Goal: Information Seeking & Learning: Find specific fact

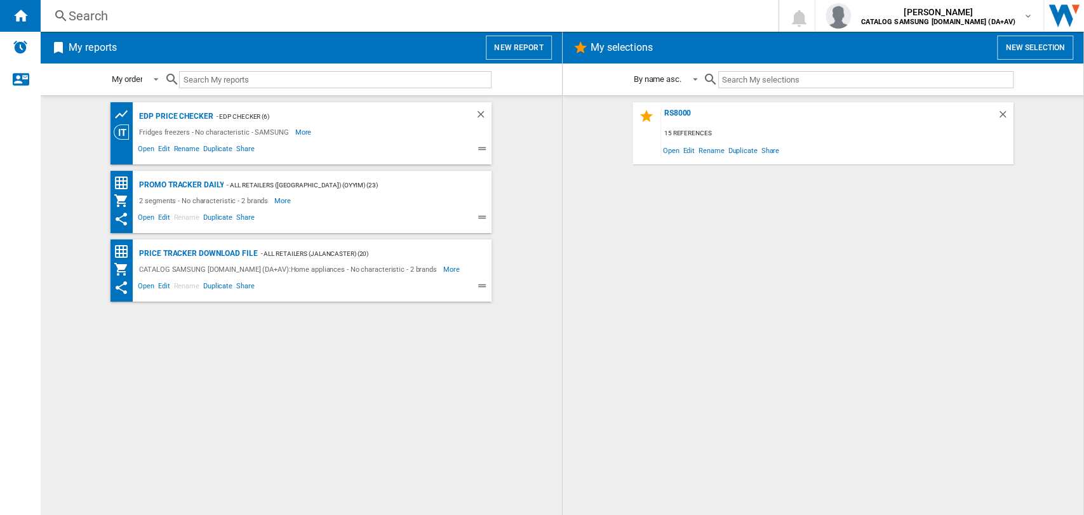
click at [124, 21] on div "Search" at bounding box center [407, 16] width 676 height 18
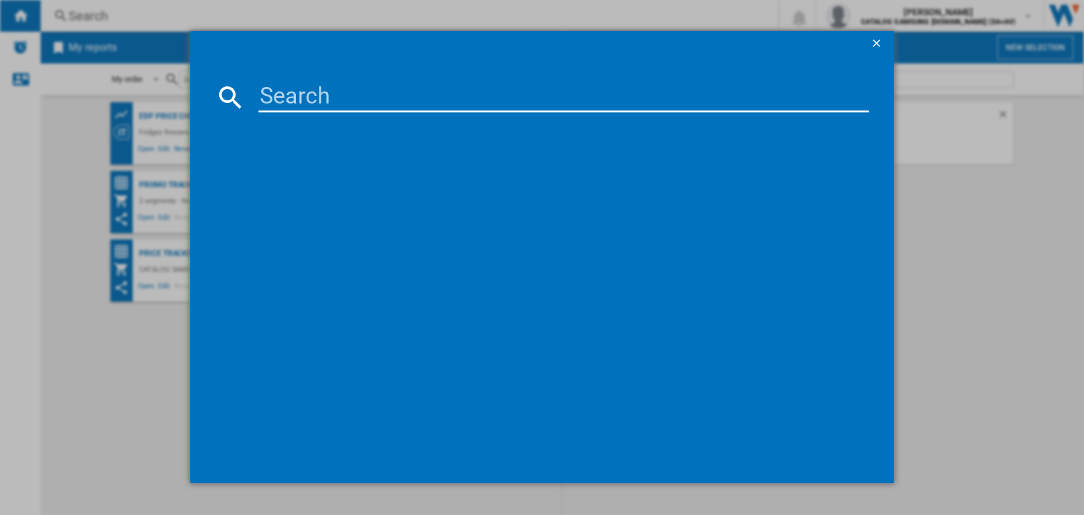
click at [276, 104] on input at bounding box center [563, 97] width 611 height 30
type input "vs15a6031"
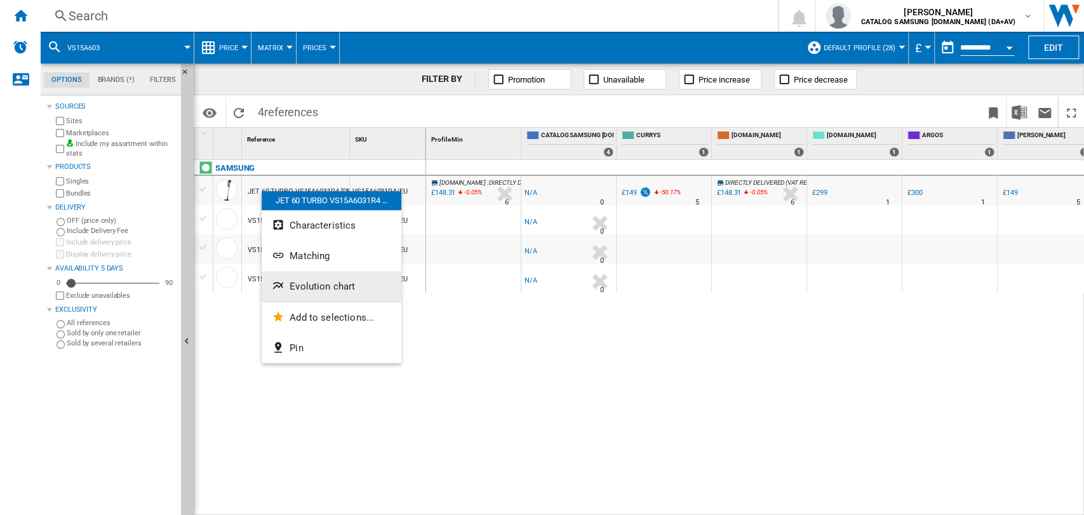
click at [332, 287] on span "Evolution chart" at bounding box center [322, 286] width 65 height 11
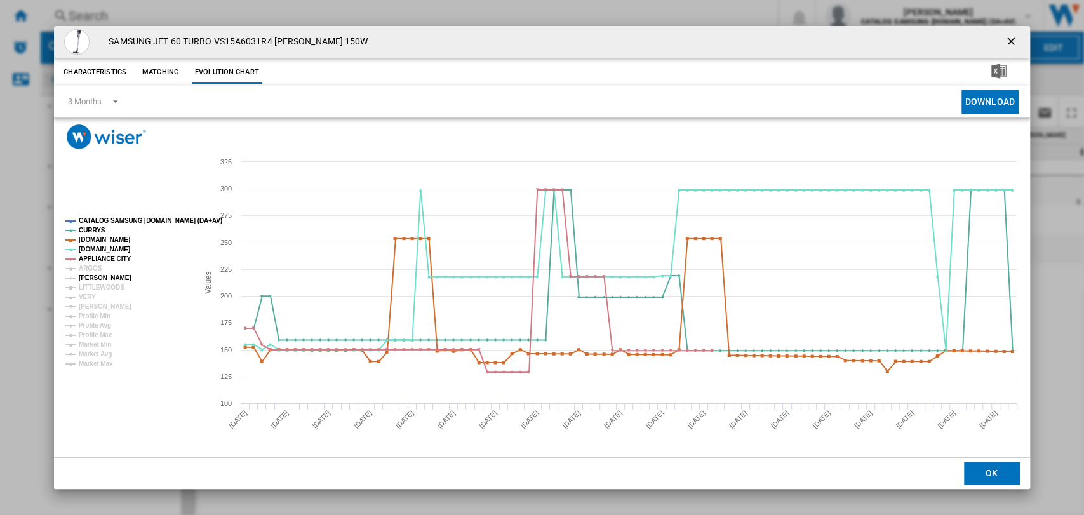
click at [90, 270] on tspan "ARGOS" at bounding box center [90, 268] width 23 height 7
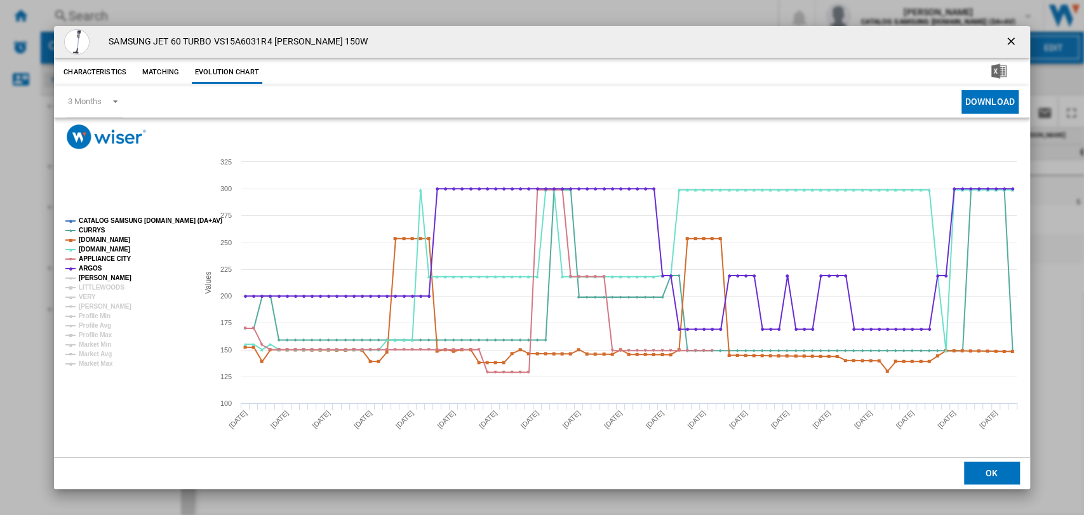
click at [90, 280] on tspan "[PERSON_NAME]" at bounding box center [105, 277] width 53 height 7
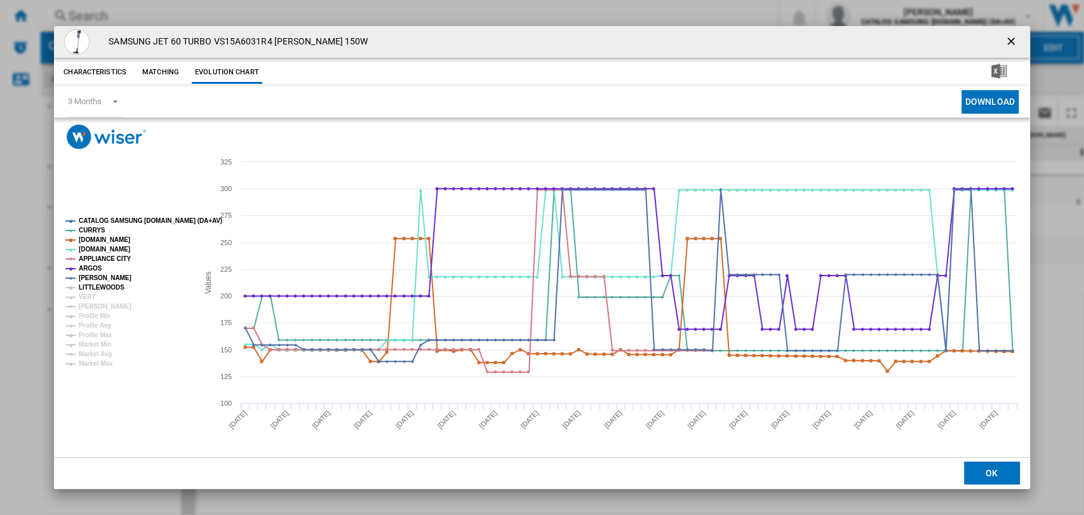
click at [91, 291] on tspan "LITTLEWOODS" at bounding box center [102, 287] width 46 height 7
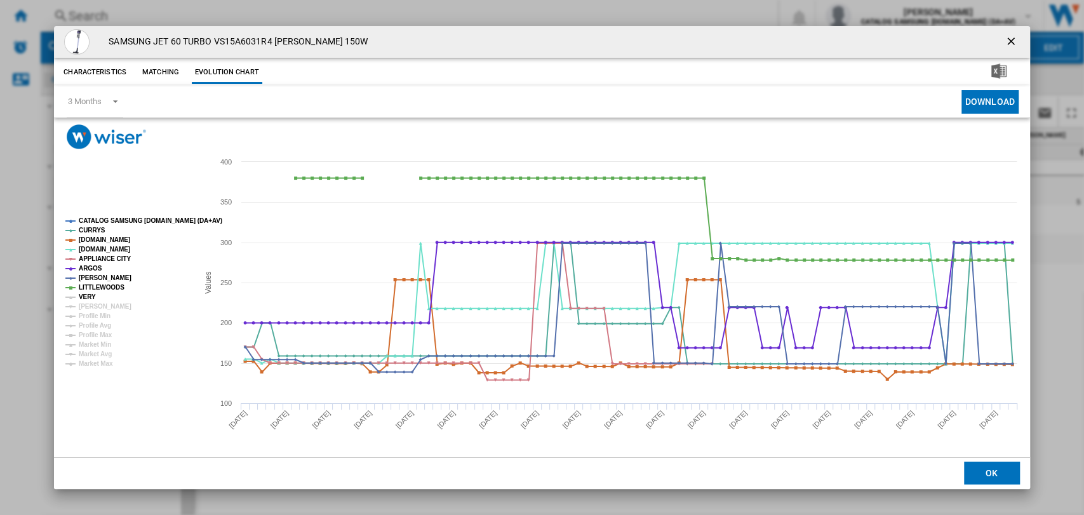
click at [91, 300] on tspan "VERY" at bounding box center [87, 296] width 17 height 7
click at [92, 308] on tspan "[PERSON_NAME]" at bounding box center [105, 306] width 53 height 7
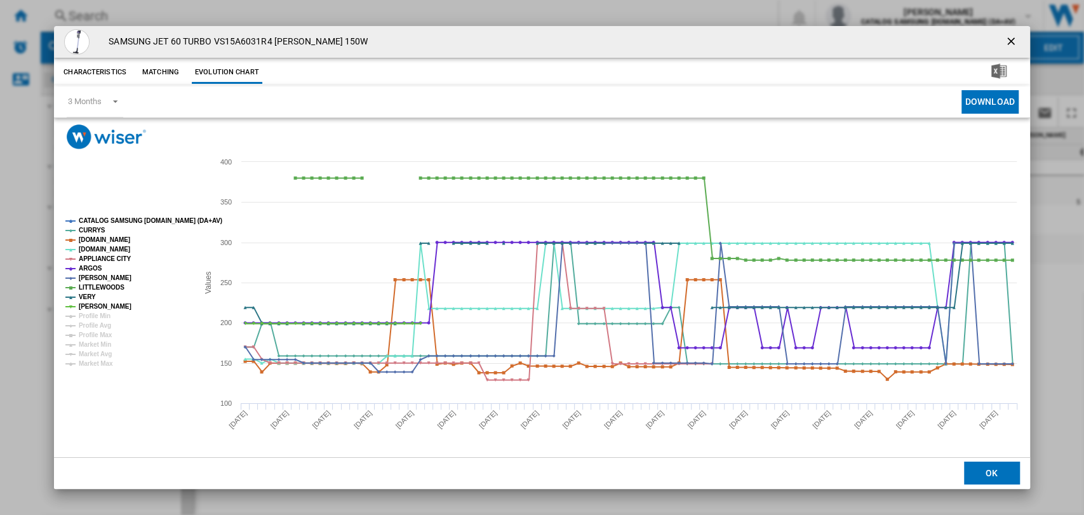
drag, startPoint x: 539, startPoint y: 112, endPoint x: 379, endPoint y: 2, distance: 193.6
click at [379, 2] on div "SAMSUNG JET 60 TURBO VS15A6031R4 [PERSON_NAME] 150W Characteristics Matching Ev…" at bounding box center [542, 257] width 1084 height 514
click at [1010, 40] on ng-md-icon "getI18NText('BUTTONS.CLOSE_DIALOG')" at bounding box center [1012, 42] width 15 height 15
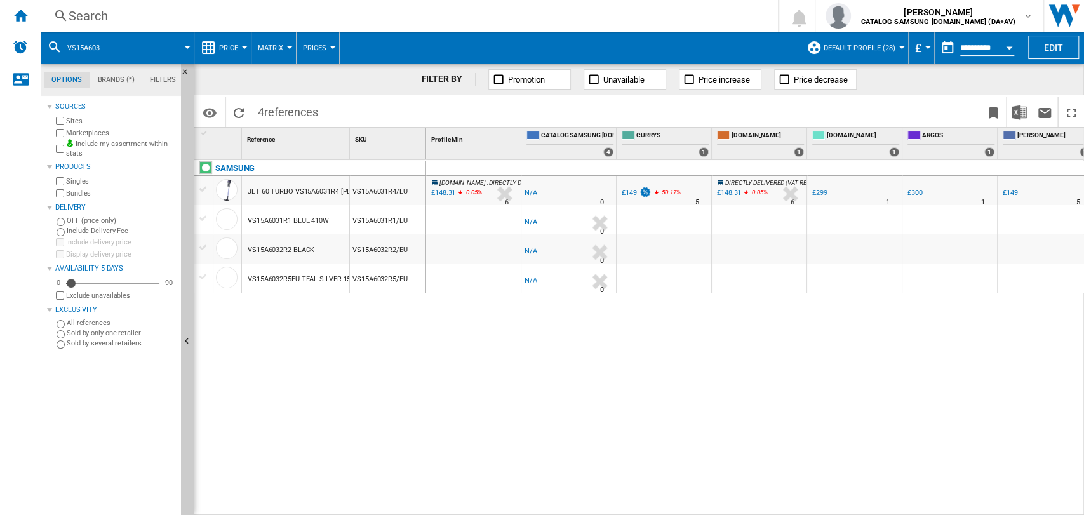
click at [728, 191] on div "£148.31" at bounding box center [729, 193] width 24 height 8
